Goal: Task Accomplishment & Management: Use online tool/utility

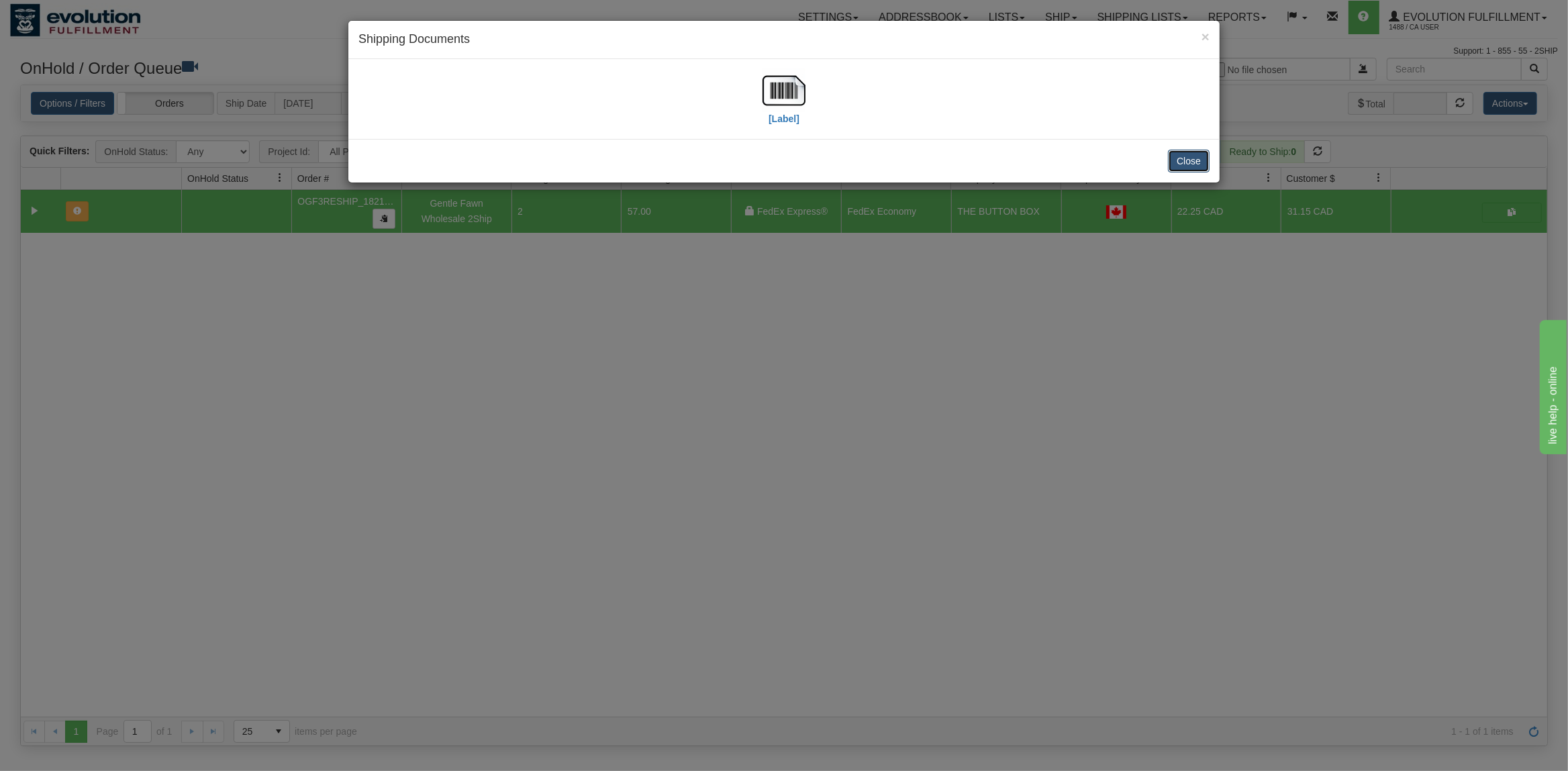
click at [1175, 161] on button "Close" at bounding box center [1189, 161] width 41 height 23
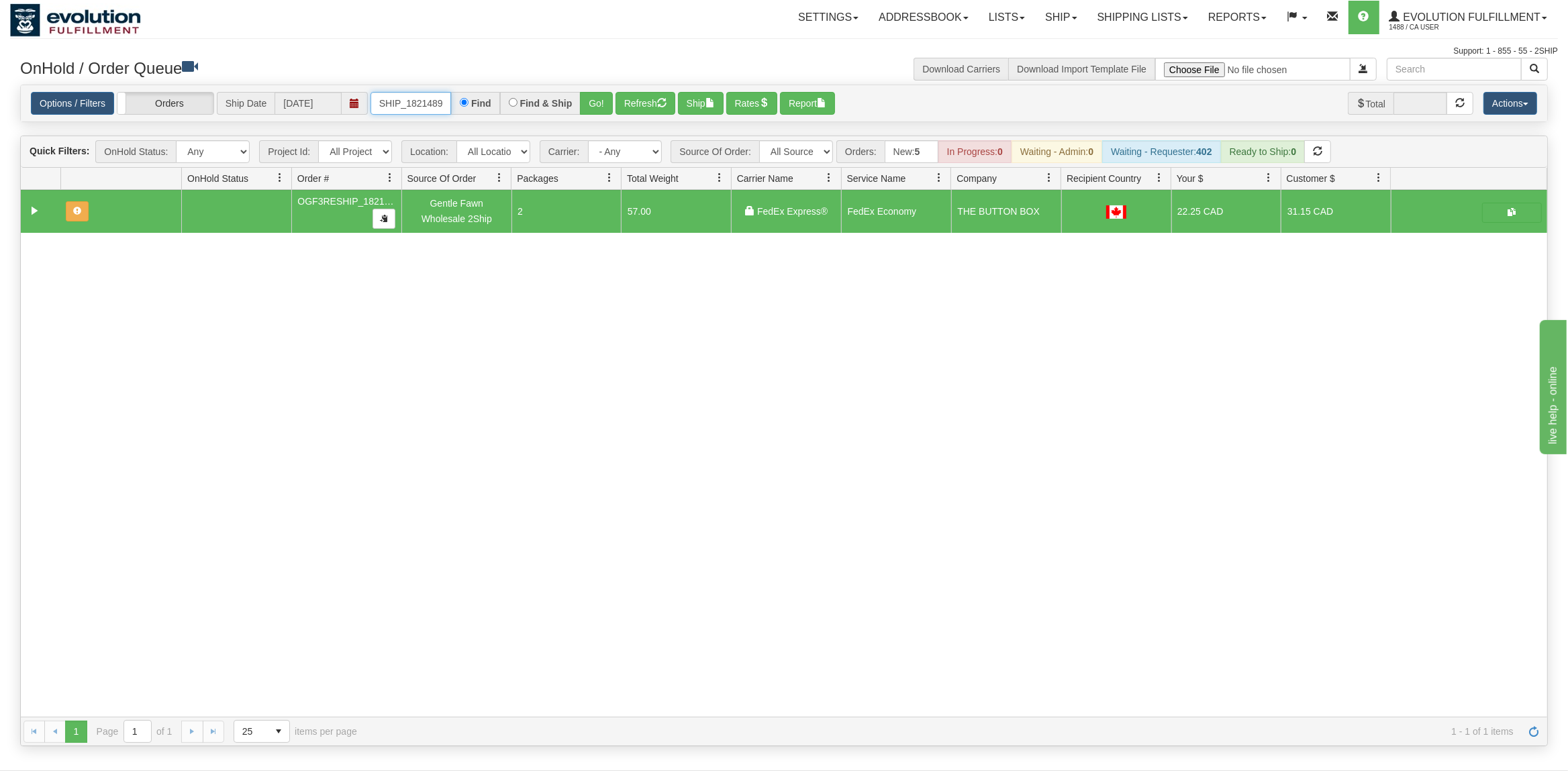
click at [406, 107] on input "OGF3RESHIP_18214895" at bounding box center [411, 103] width 81 height 23
type input "OTOFW46651-1"
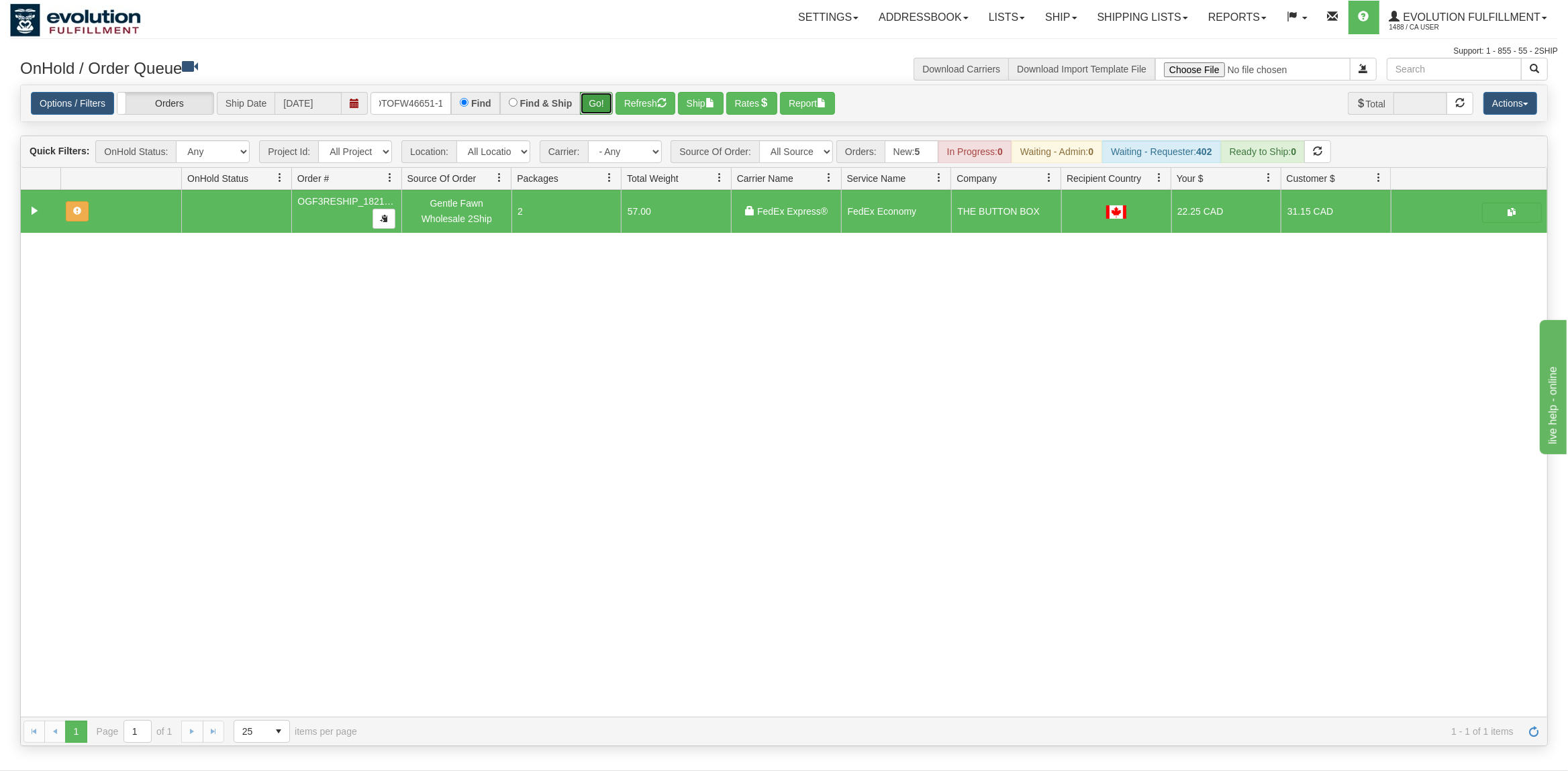
click at [605, 106] on button "Go!" at bounding box center [596, 103] width 33 height 23
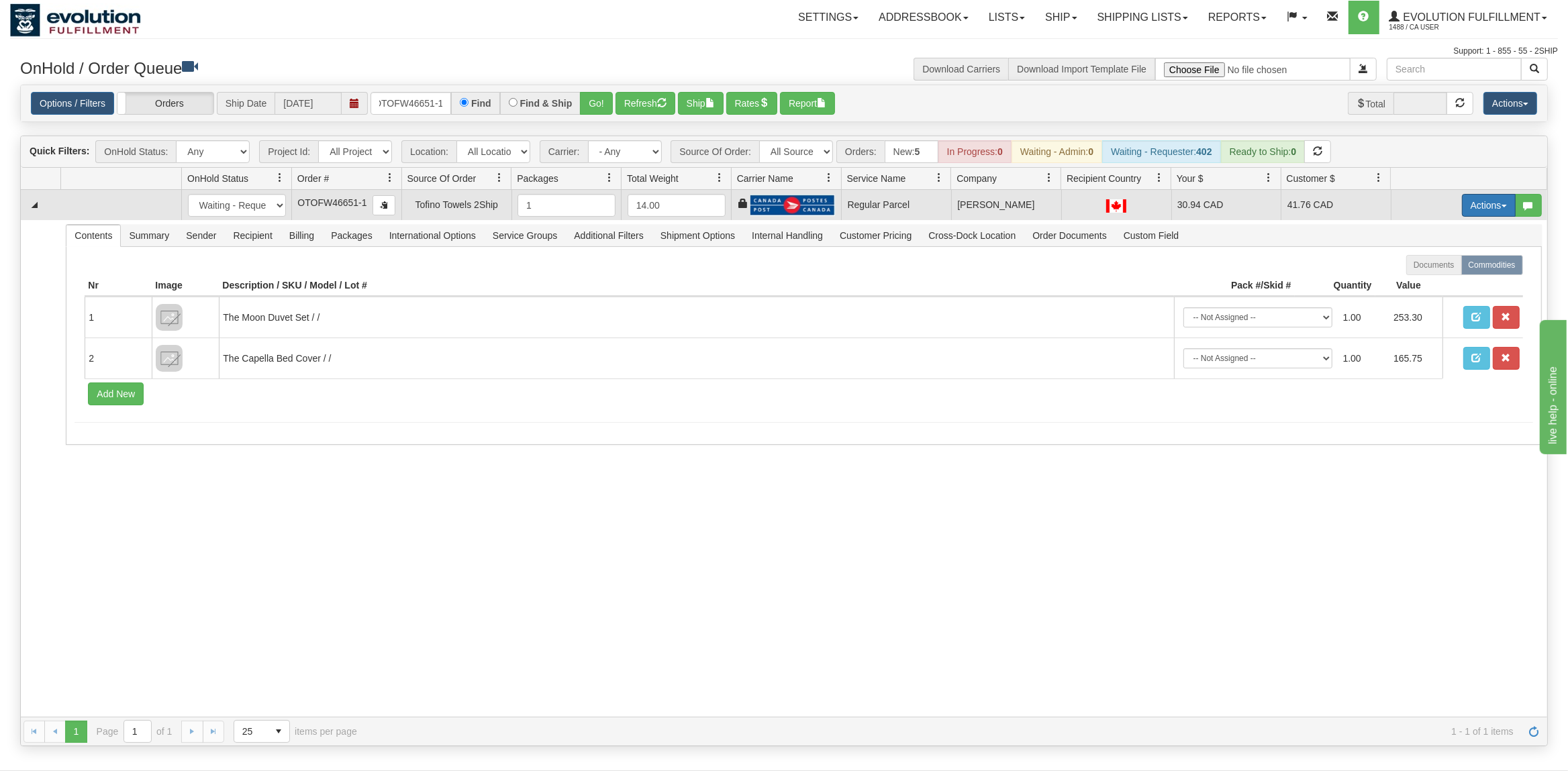
click at [1487, 212] on button "Actions" at bounding box center [1488, 205] width 54 height 23
click at [1452, 269] on span "Rate All Services" at bounding box center [1462, 265] width 81 height 10
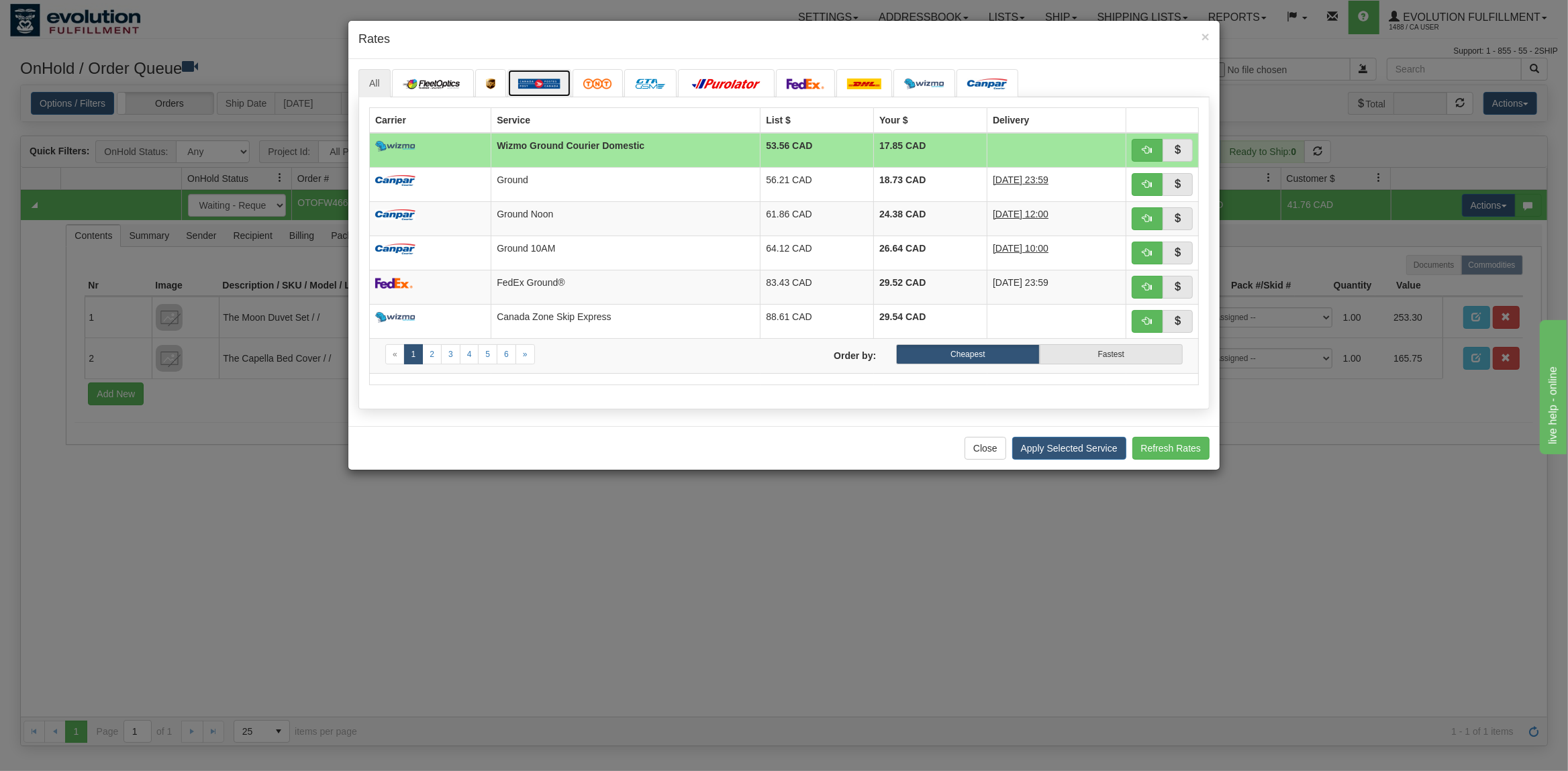
click at [552, 87] on img at bounding box center [539, 83] width 42 height 10
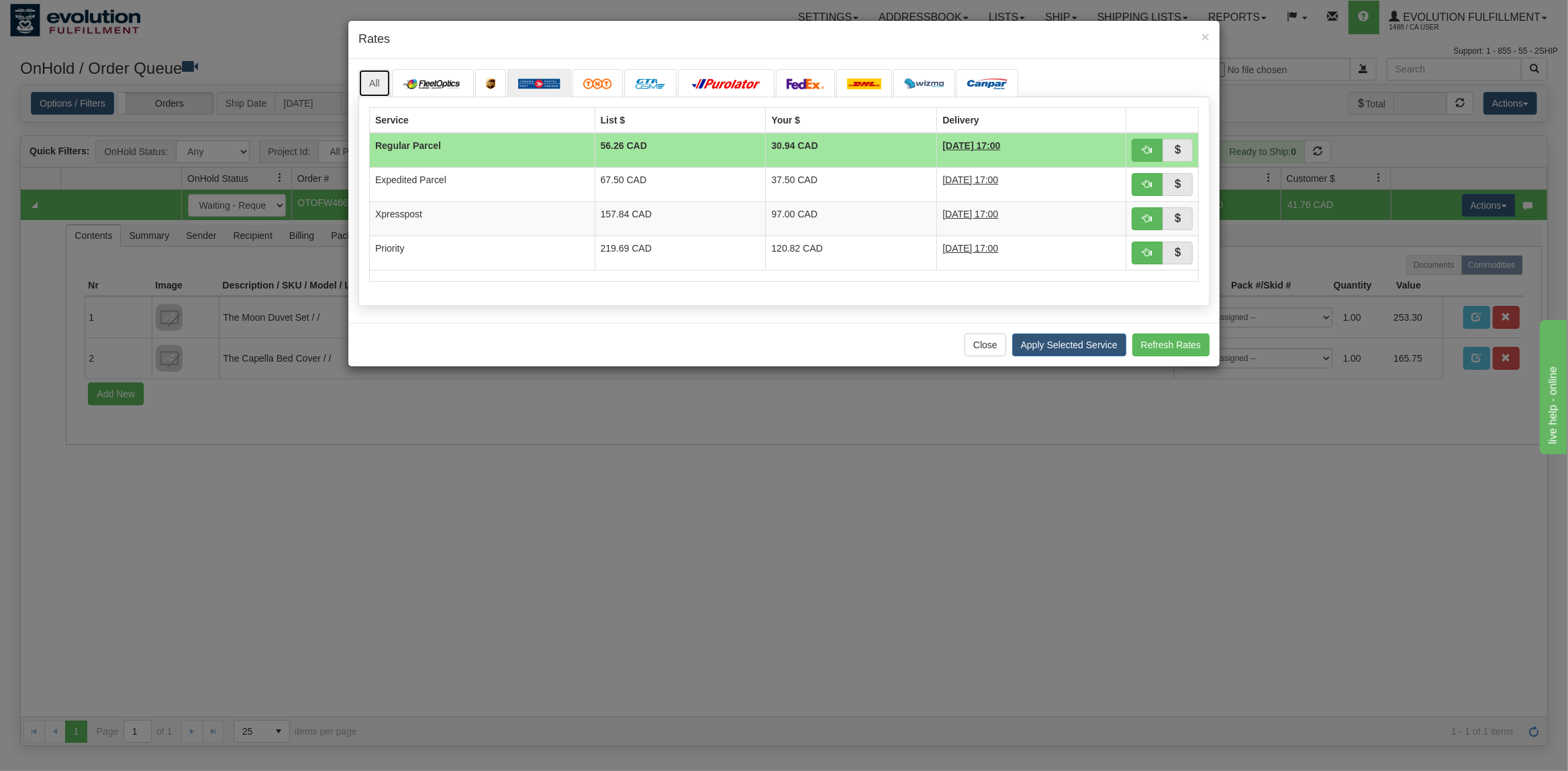
click at [374, 78] on link "All" at bounding box center [374, 83] width 32 height 28
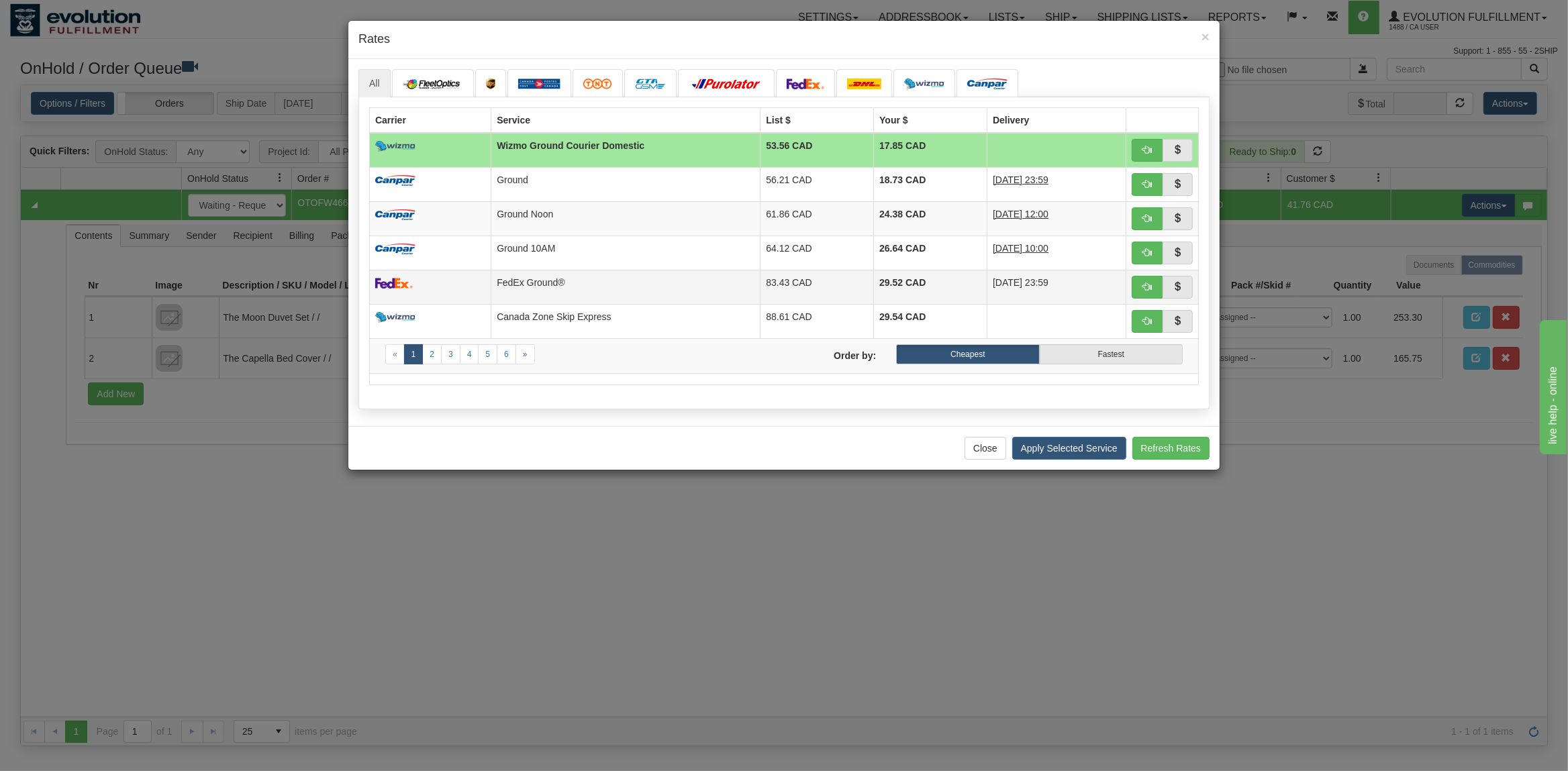
click at [604, 301] on td "FedEx Ground®" at bounding box center [626, 287] width 269 height 34
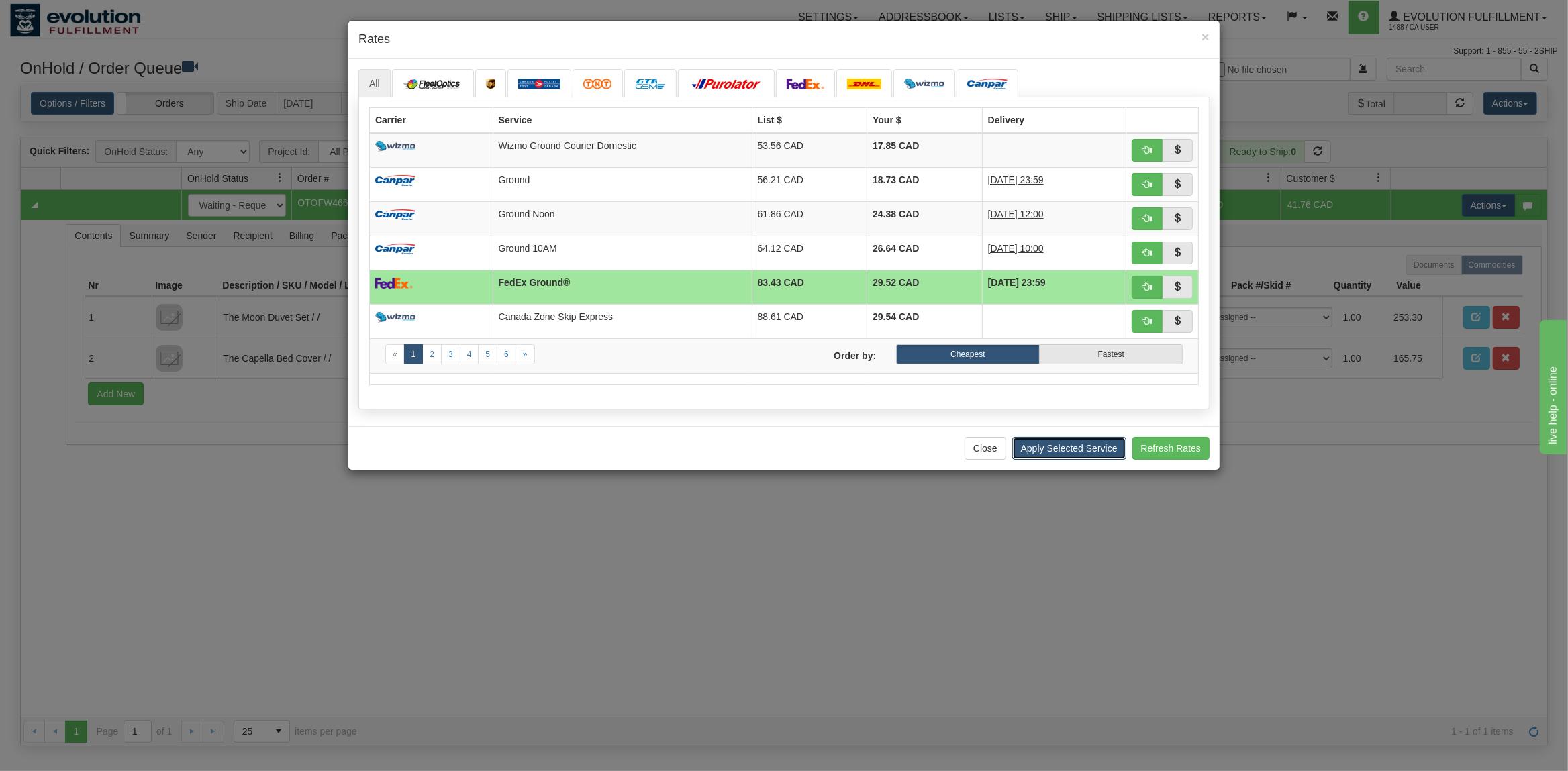
click at [1039, 455] on button "Apply Selected Service" at bounding box center [1069, 448] width 114 height 23
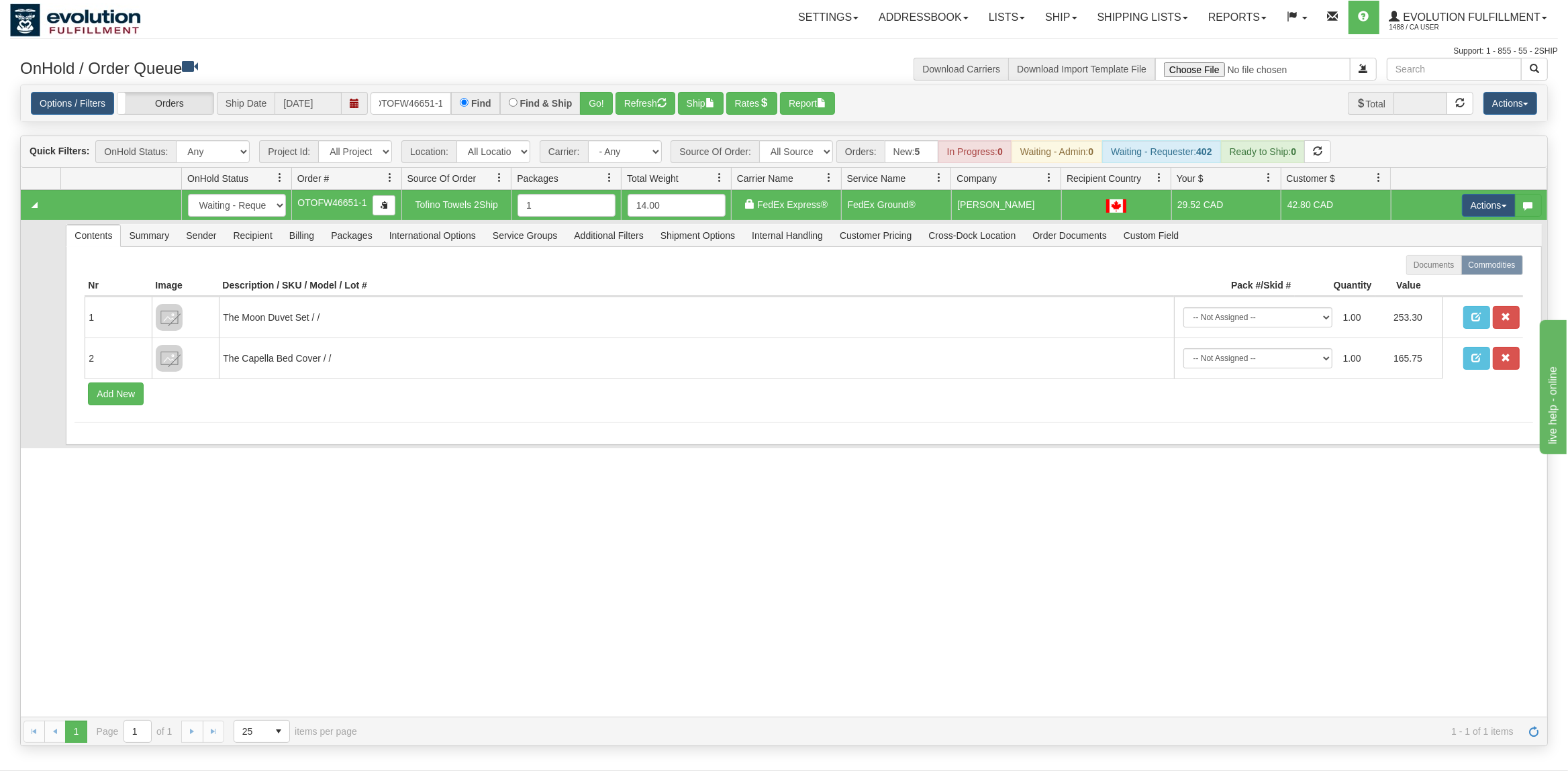
drag, startPoint x: 1487, startPoint y: 195, endPoint x: 1487, endPoint y: 233, distance: 38.0
click at [1487, 196] on td "Actions Open Refresh Rates Rate All Services Ship Delete Edit Items" at bounding box center [1469, 205] width 156 height 30
click at [1499, 198] on button "Actions" at bounding box center [1488, 205] width 54 height 23
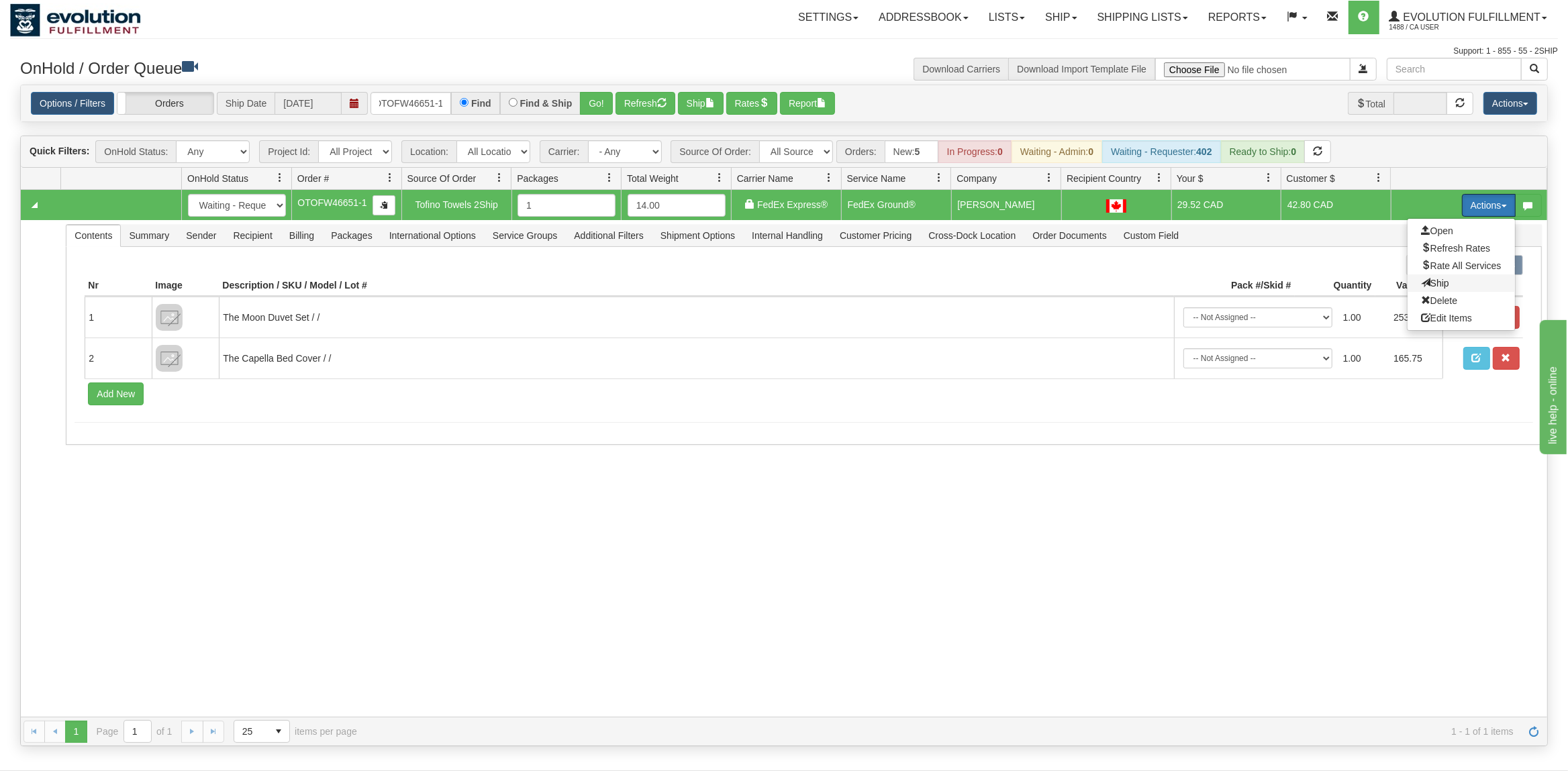
click at [1440, 282] on span "Ship" at bounding box center [1435, 282] width 28 height 10
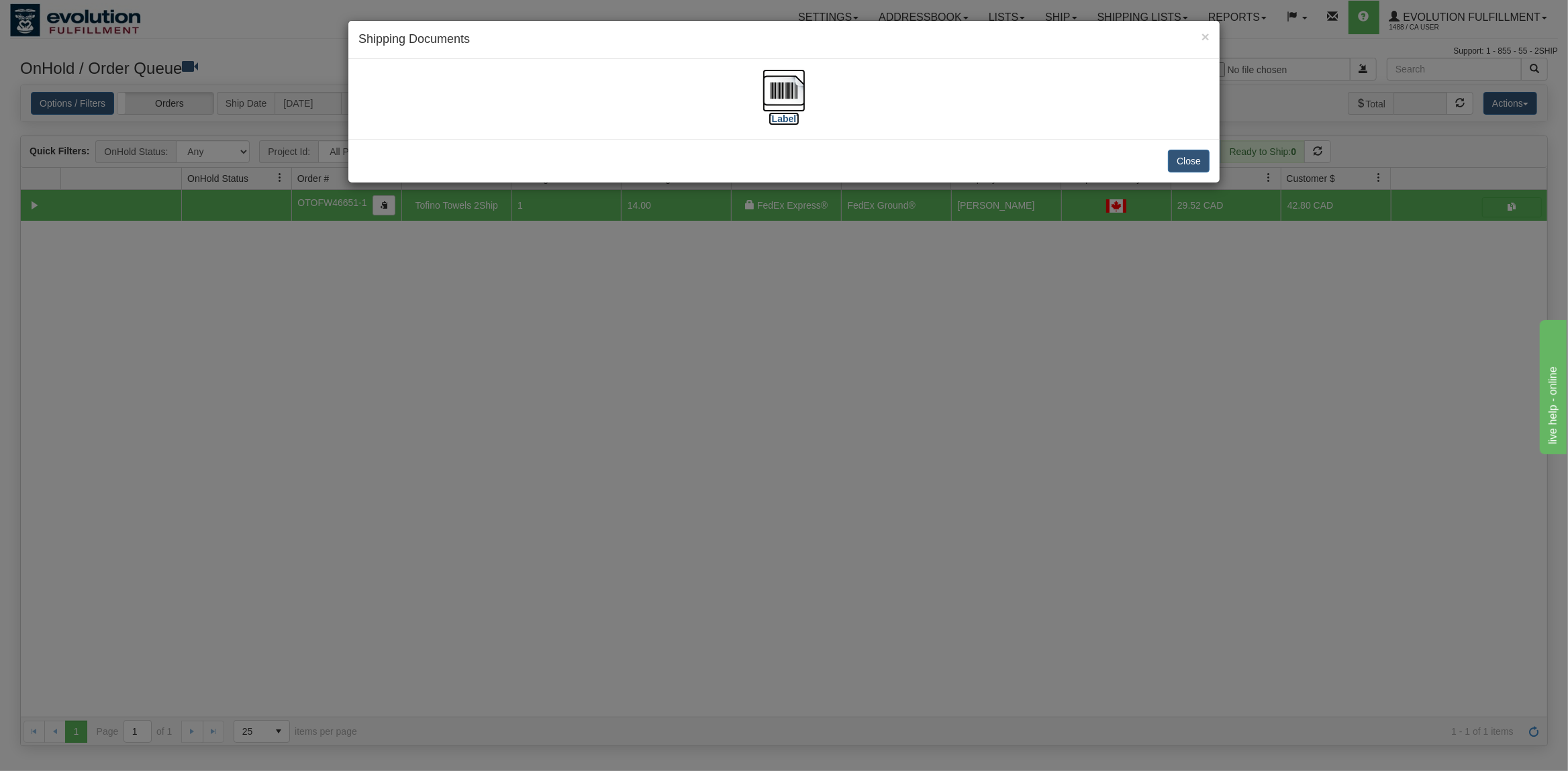
click at [775, 93] on img at bounding box center [784, 90] width 43 height 43
